Goal: Find specific page/section: Find specific page/section

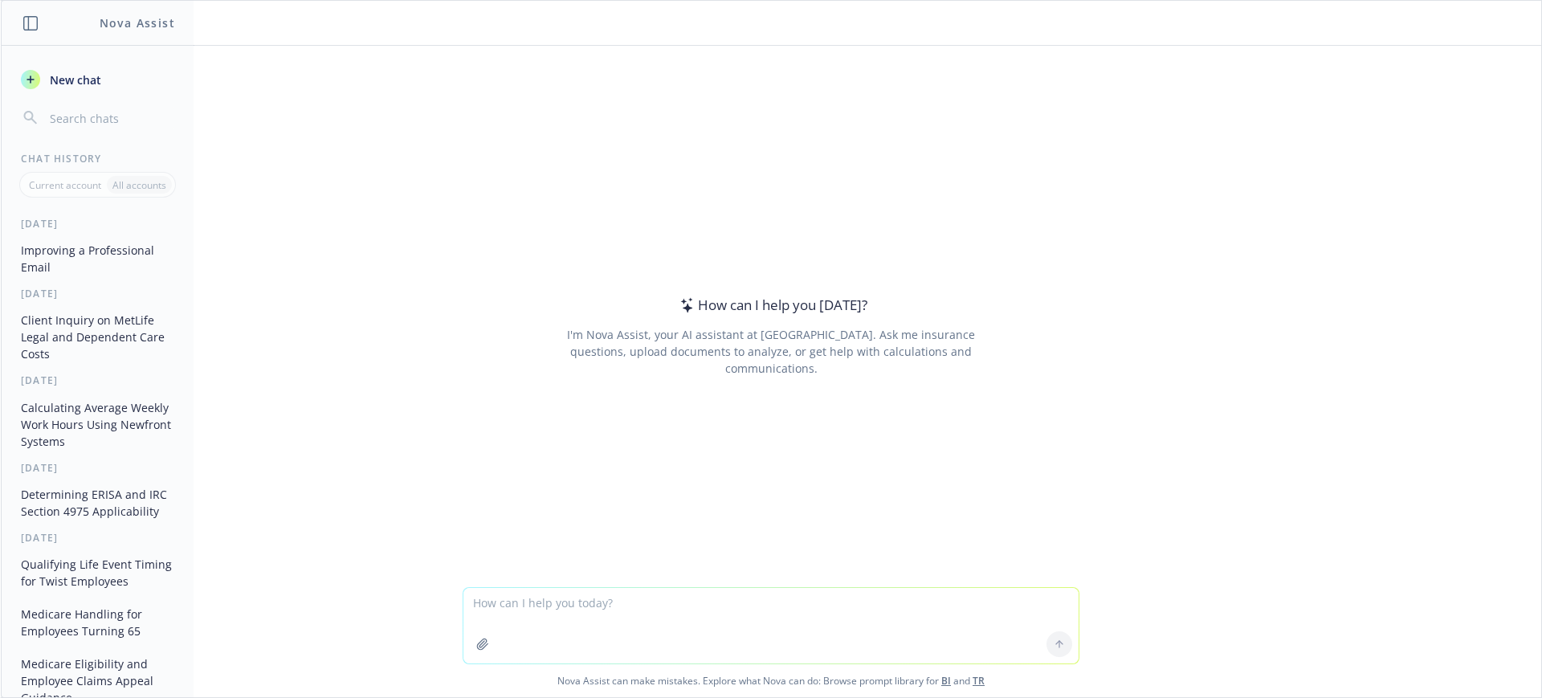
click at [479, 602] on textarea at bounding box center [771, 626] width 615 height 76
type textarea "Navia gender affirming care"
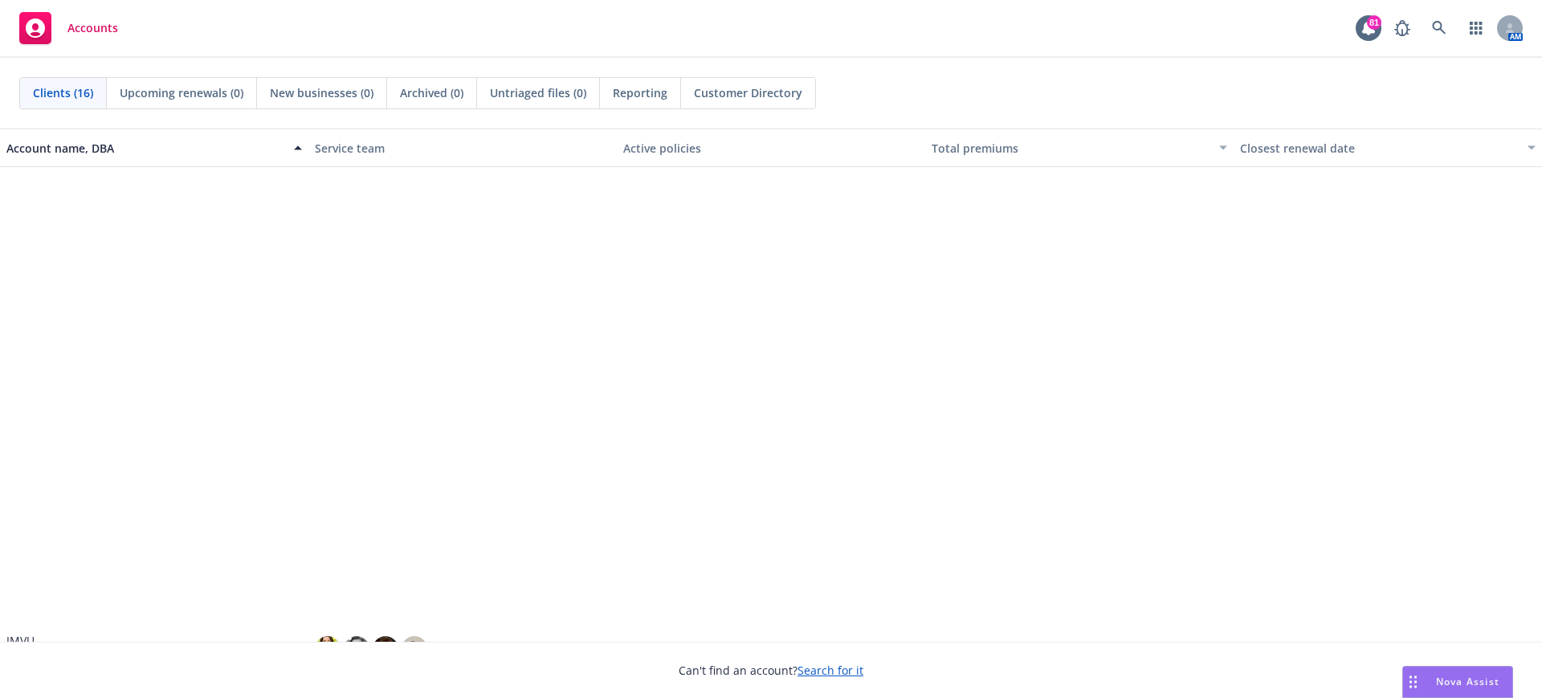
scroll to position [553, 0]
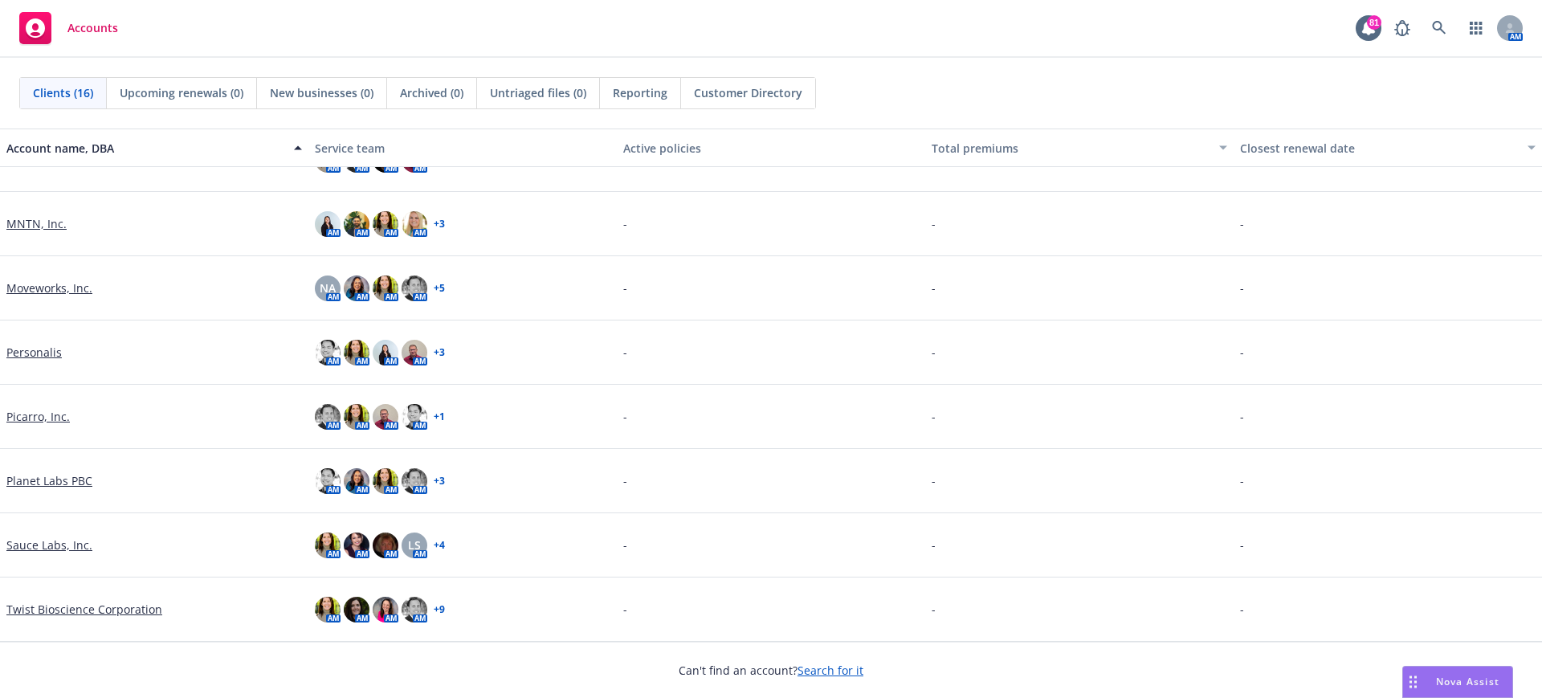
click at [30, 544] on link "Sauce Labs, Inc." at bounding box center [49, 545] width 86 height 17
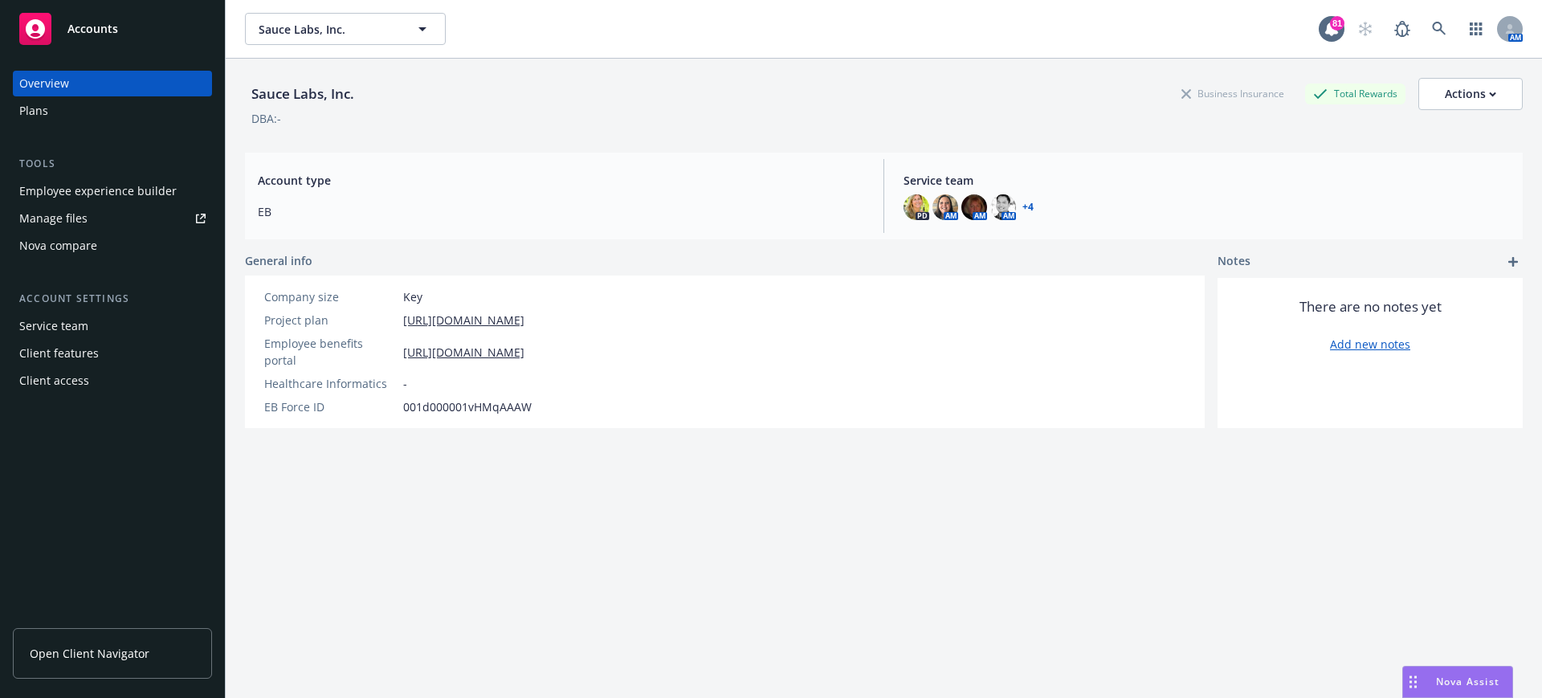
click at [71, 656] on span "Open Client Navigator" at bounding box center [90, 653] width 120 height 17
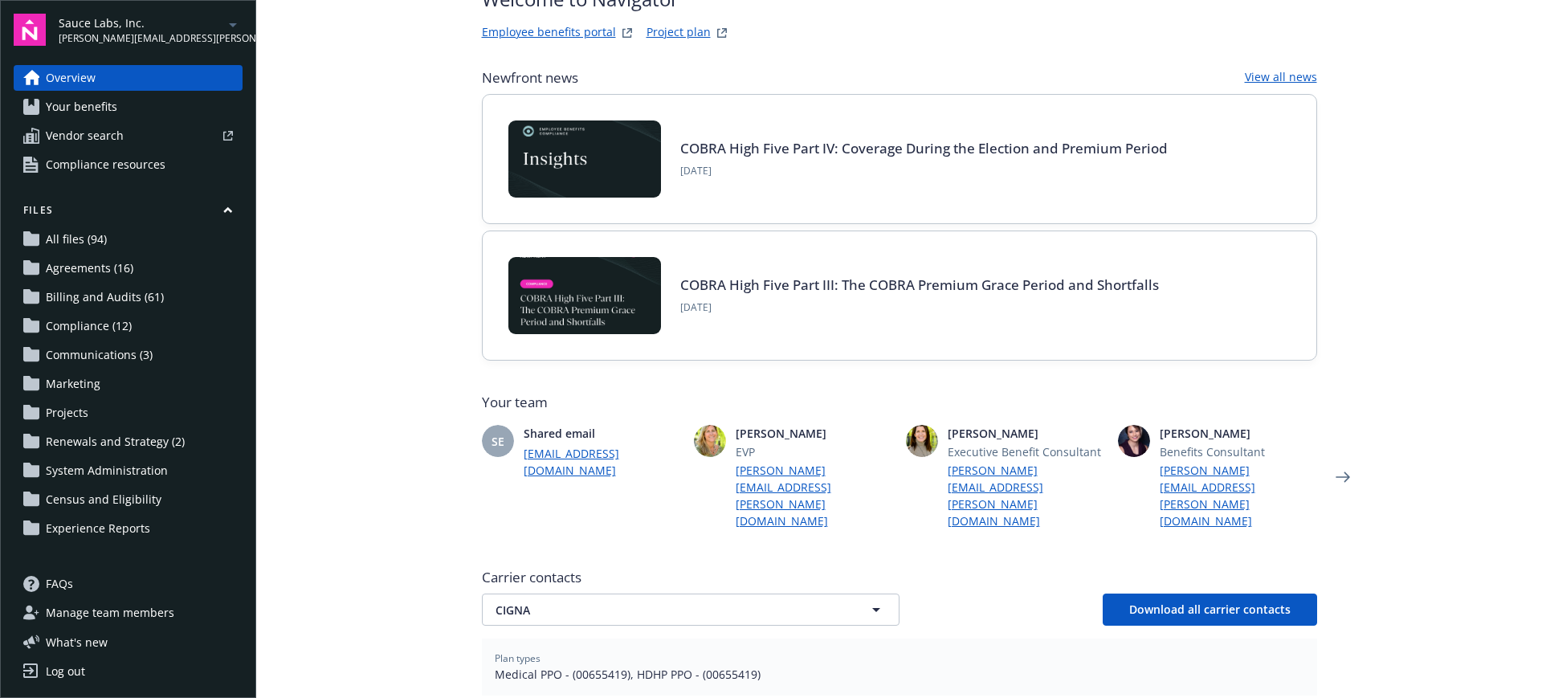
scroll to position [201, 0]
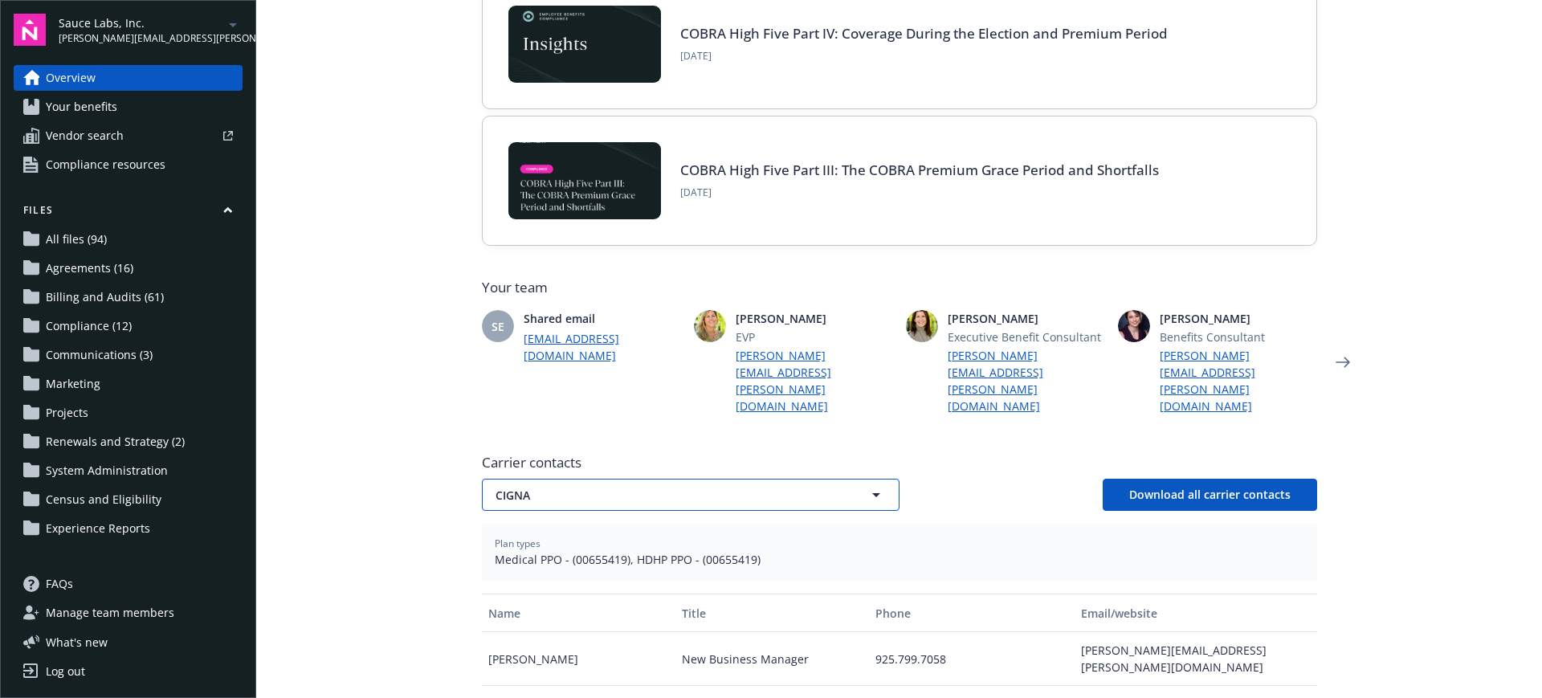
click at [519, 487] on span "CIGNA" at bounding box center [663, 495] width 334 height 17
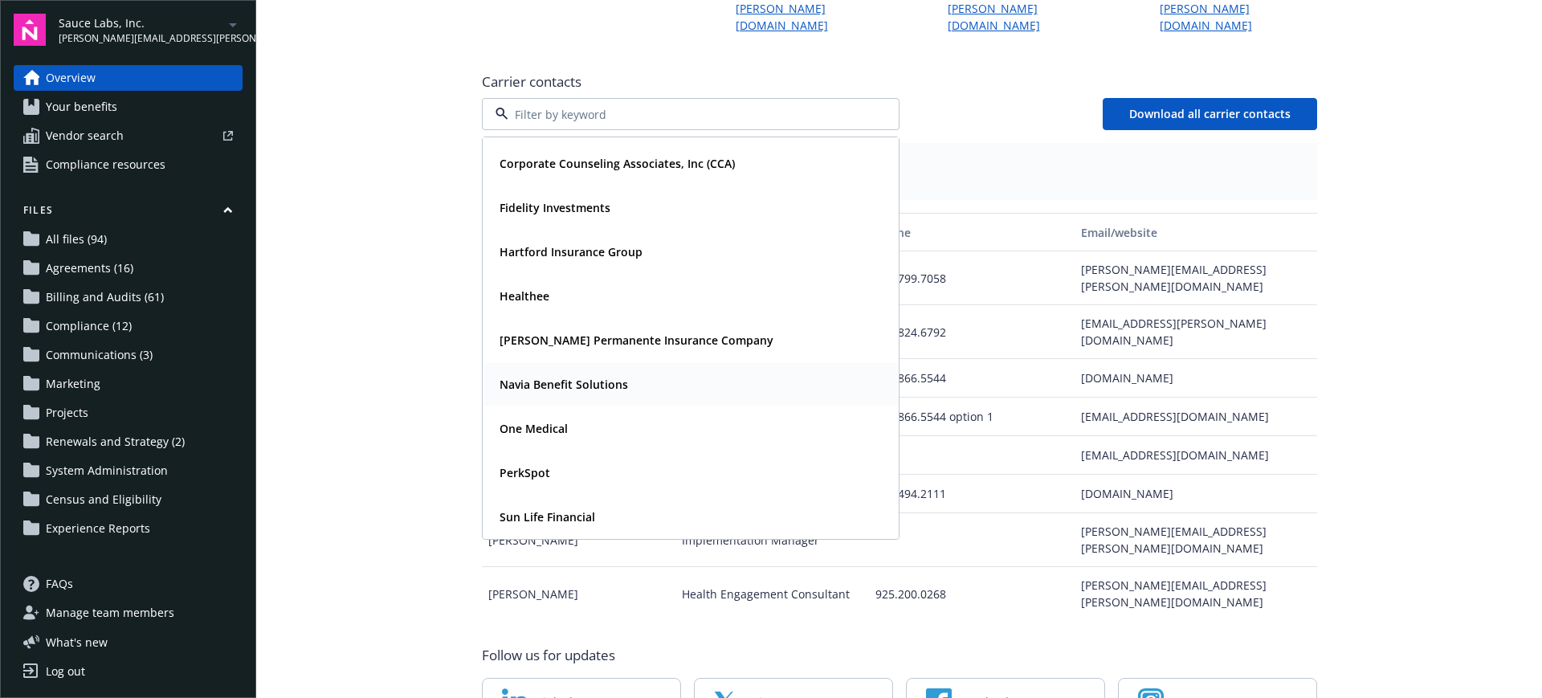
scroll to position [602, 0]
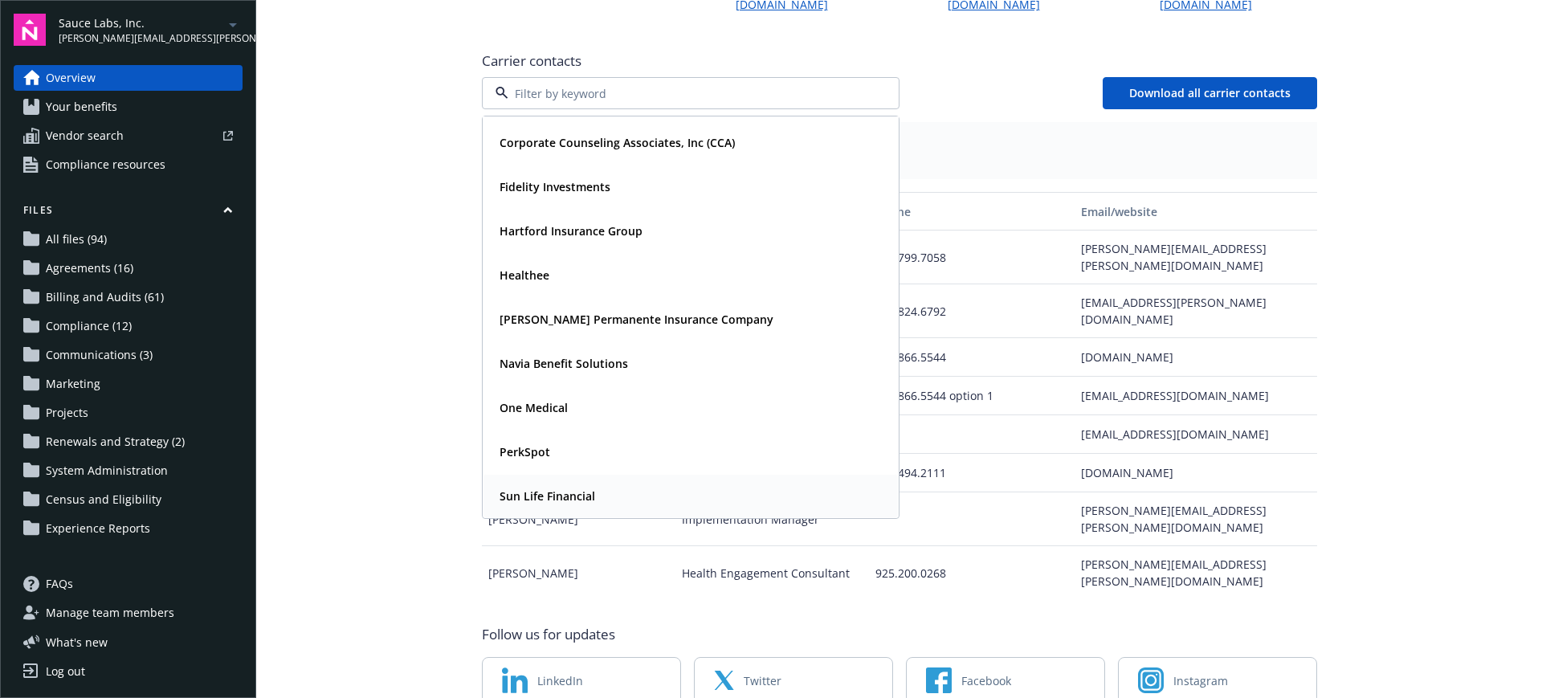
click at [533, 488] on strong "Sun Life Financial" at bounding box center [548, 495] width 96 height 15
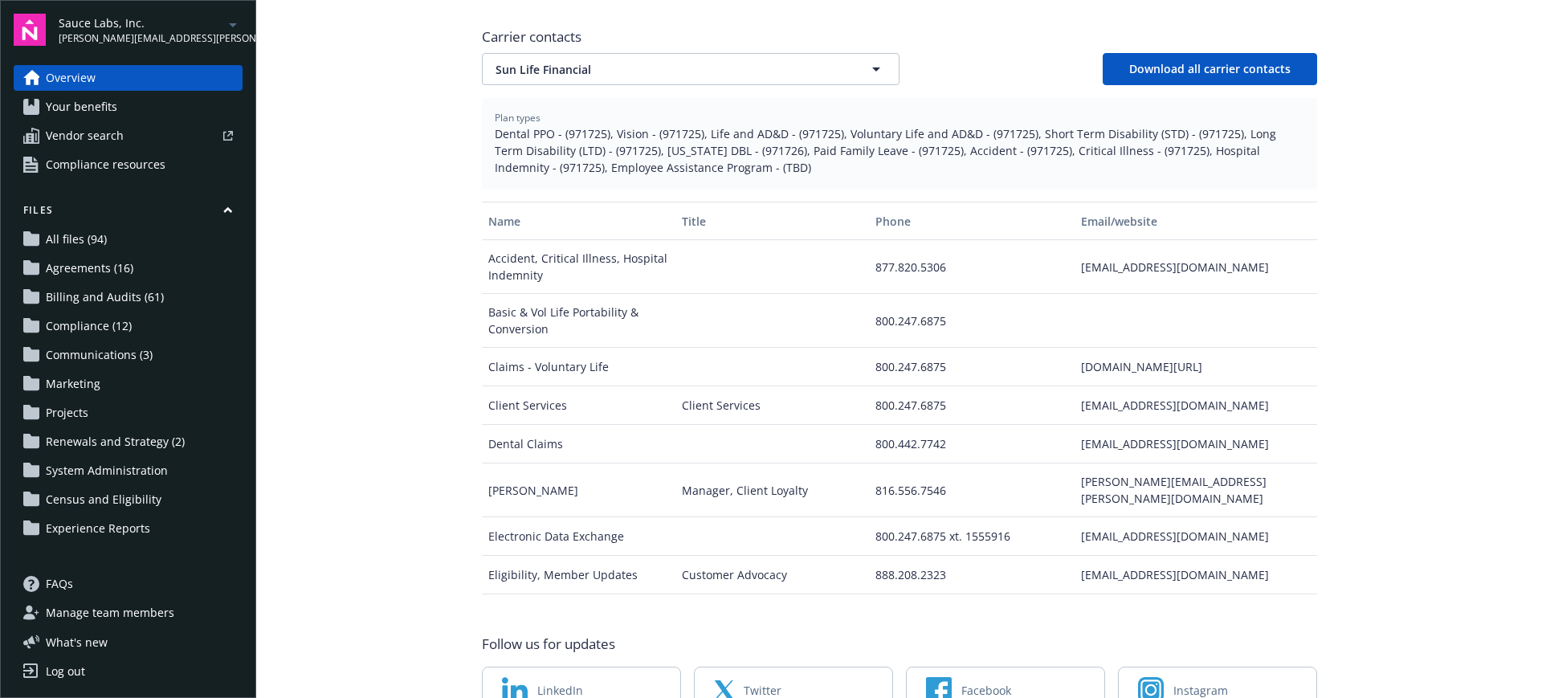
scroll to position [595, 0]
